Goal: Navigation & Orientation: Find specific page/section

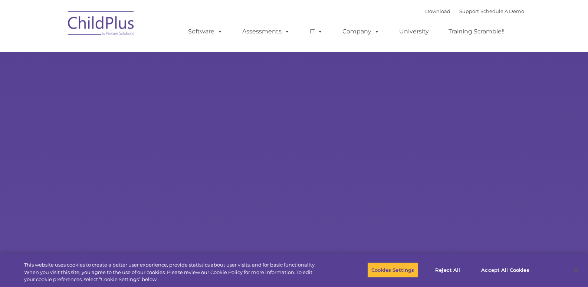
select select "MEDIUM"
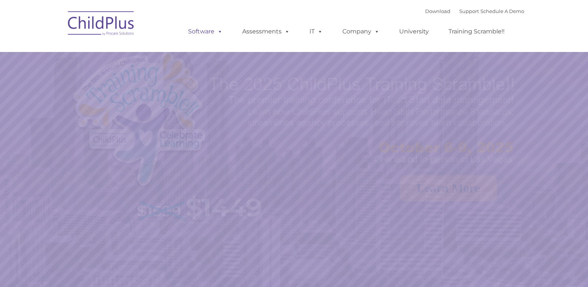
select select "MEDIUM"
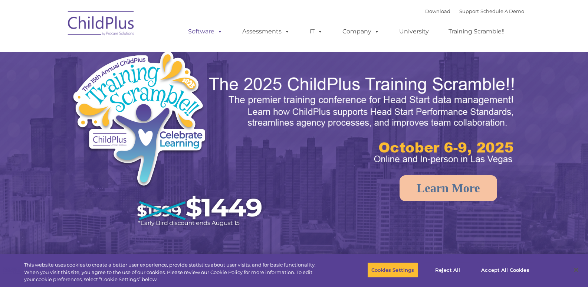
click at [216, 32] on span at bounding box center [218, 31] width 8 height 7
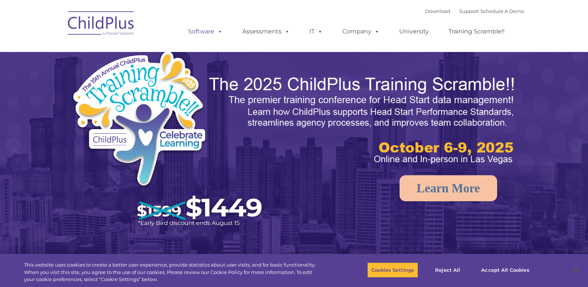
click at [216, 32] on span at bounding box center [218, 31] width 8 height 7
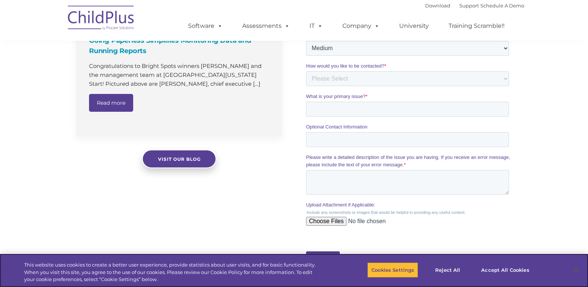
scroll to position [566, 0]
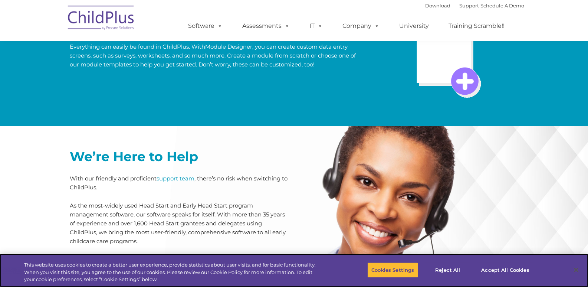
scroll to position [1558, 0]
